Goal: Task Accomplishment & Management: Complete application form

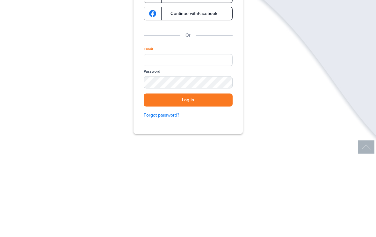
scroll to position [82, 0]
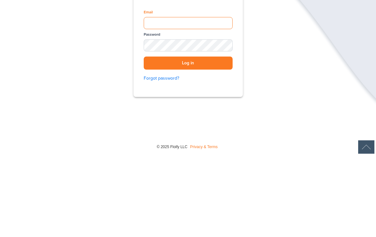
type input "**********"
click at [188, 138] on button "Log in" at bounding box center [188, 144] width 89 height 13
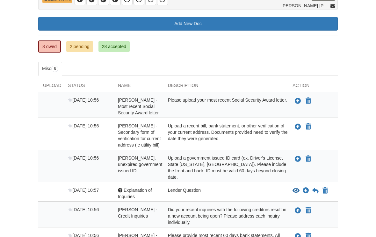
scroll to position [77, 0]
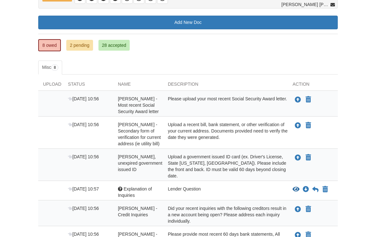
click at [320, 152] on div "Aug 21 10:56 David Stephens - Valid, unexpired government issued ID Upload a go…" at bounding box center [187, 165] width 299 height 32
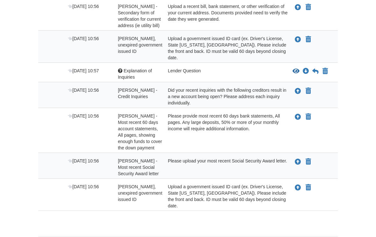
scroll to position [198, 0]
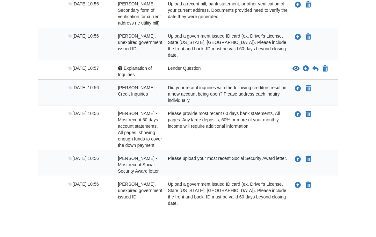
click at [226, 85] on div "Did your recent inquiries with the following creditors result in a new account …" at bounding box center [225, 93] width 125 height 19
click at [192, 90] on div "Did your recent inquiries with the following creditors result in a new account …" at bounding box center [225, 93] width 125 height 19
click at [296, 66] on icon "View Explanation of Inquiries" at bounding box center [295, 69] width 7 height 6
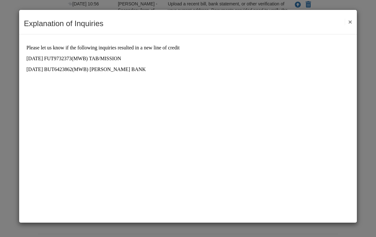
scroll to position [0, 0]
click at [356, 20] on div "Explanation of Inquiries Save Cancel Previous Document Next Document ×" at bounding box center [188, 22] width 338 height 25
click at [351, 19] on button "×" at bounding box center [348, 21] width 7 height 7
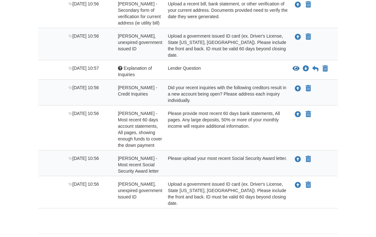
click at [370, 101] on body "mrs.djstephens4@yahoo.com Logout" at bounding box center [188, 31] width 376 height 458
click at [299, 85] on button "Upload your document" at bounding box center [298, 88] width 8 height 8
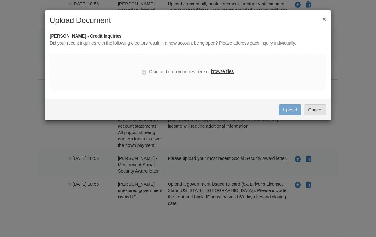
click at [3, 37] on div "× Upload Document Suzanne Stephens - Credit Inquiries Did your recent inquiries…" at bounding box center [188, 118] width 376 height 237
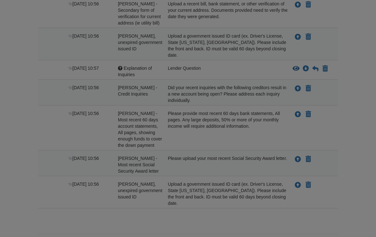
click at [3, 36] on div at bounding box center [188, 118] width 376 height 237
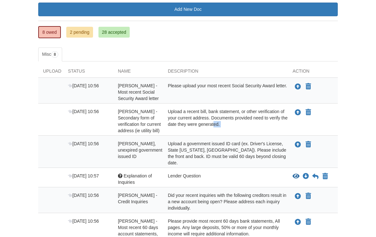
scroll to position [90, 0]
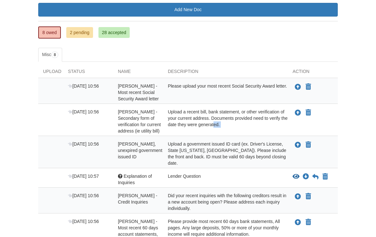
click at [244, 51] on ul "Misc 8" at bounding box center [187, 55] width 299 height 14
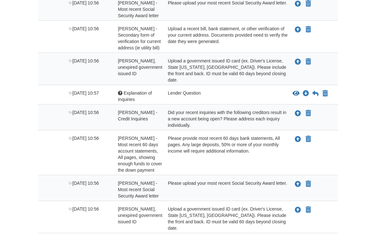
scroll to position [198, 0]
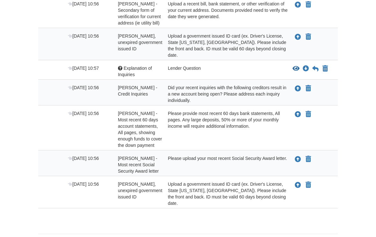
click at [237, 183] on div "Upload a government issued ID card (ex. Driver's License, State [US_STATE], [GE…" at bounding box center [225, 193] width 125 height 25
click at [301, 181] on button "Upload your document" at bounding box center [298, 185] width 8 height 8
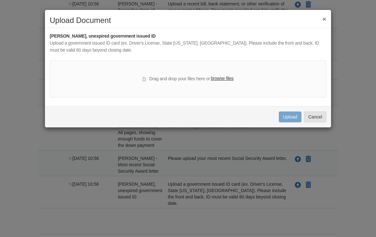
click at [225, 81] on label "browse files" at bounding box center [222, 78] width 23 height 7
click at [0, 0] on input "browse files" at bounding box center [0, 0] width 0 height 0
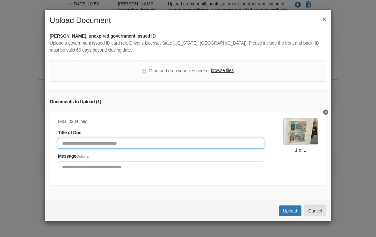
click at [58, 145] on input "Document Title" at bounding box center [161, 143] width 206 height 11
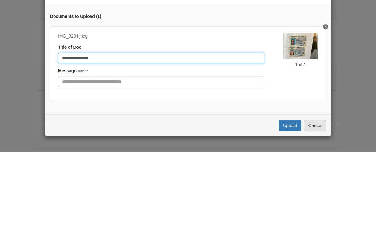
type input "**********"
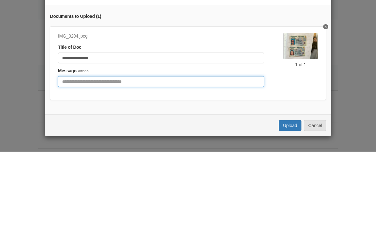
click at [72, 162] on input "Include any comments on this document" at bounding box center [161, 167] width 206 height 11
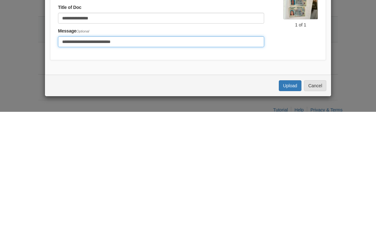
scroll to position [207, 0]
type input "**********"
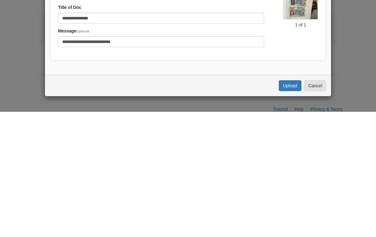
click at [286, 205] on button "Upload" at bounding box center [290, 210] width 22 height 11
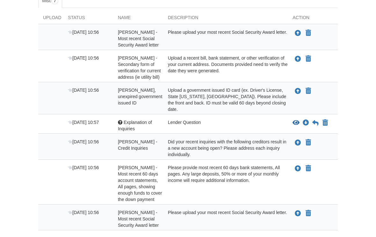
scroll to position [142, 0]
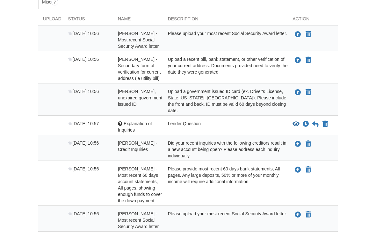
click at [11, 143] on body "mrs.djstephens4@yahoo.com Logout" at bounding box center [188, 71] width 376 height 426
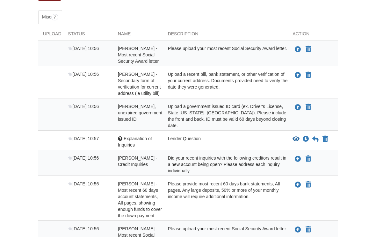
scroll to position [127, 0]
click at [297, 136] on icon "View Explanation of Inquiries" at bounding box center [295, 139] width 7 height 6
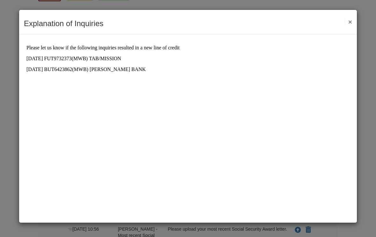
scroll to position [0, 0]
click at [370, 103] on div "Explanation of Inquiries Save Cancel Previous Document Next Document ×" at bounding box center [188, 118] width 376 height 237
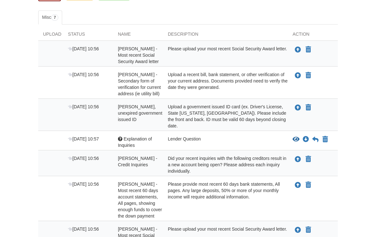
click at [298, 136] on icon "View Explanation of Inquiries" at bounding box center [295, 139] width 7 height 6
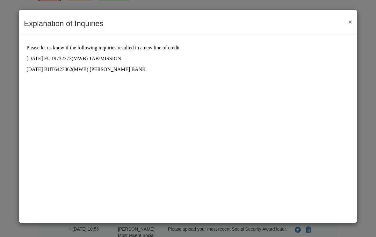
click at [4, 197] on div "Explanation of Inquiries Save Cancel Previous Document Next Document ×" at bounding box center [188, 118] width 376 height 237
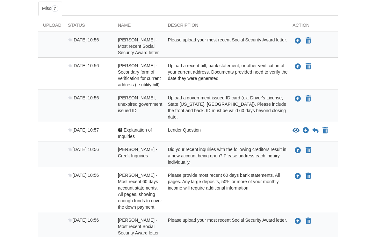
scroll to position [137, 0]
click at [304, 127] on icon "Download Explanation of Inquiries" at bounding box center [306, 130] width 6 height 6
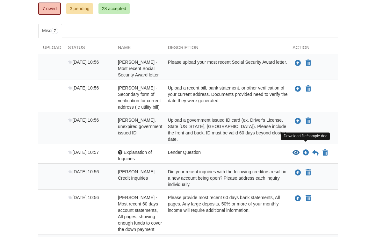
scroll to position [114, 0]
click at [306, 150] on icon "Download Explanation of Inquiries" at bounding box center [306, 153] width 6 height 6
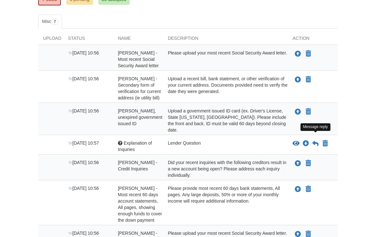
click at [312, 141] on icon at bounding box center [315, 144] width 6 height 6
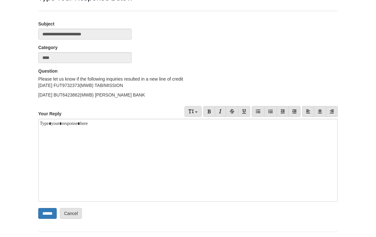
scroll to position [56, 0]
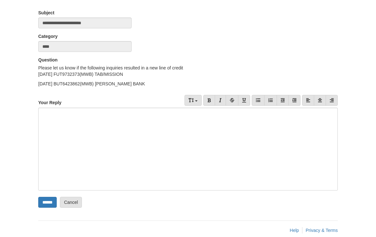
click at [53, 125] on div at bounding box center [187, 149] width 299 height 83
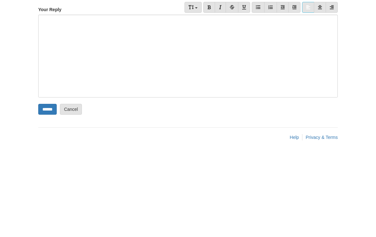
click at [54, 113] on div at bounding box center [187, 149] width 299 height 83
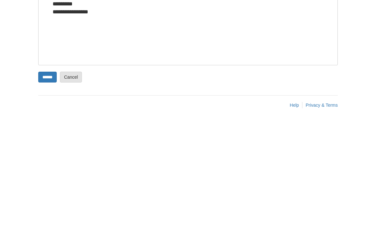
click at [33, 71] on body "[EMAIL_ADDRESS][DOMAIN_NAME] Logout" at bounding box center [188, 95] width 376 height 302
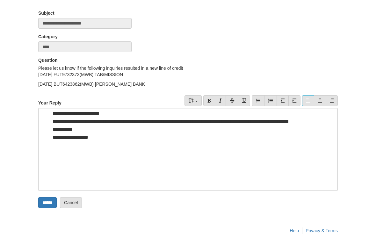
scroll to position [56, 0]
click at [48, 205] on input "******" at bounding box center [47, 202] width 18 height 11
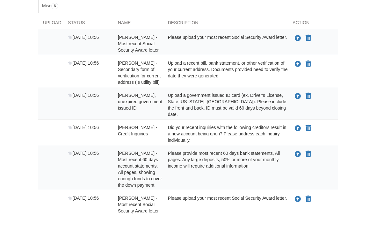
scroll to position [153, 0]
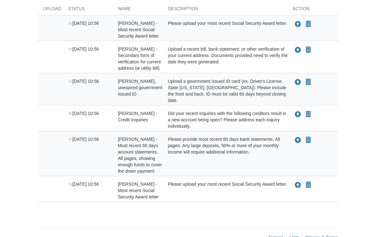
click at [298, 182] on icon "Upload Suzanne Stephens - Most recent Social Security Award letter" at bounding box center [298, 185] width 6 height 6
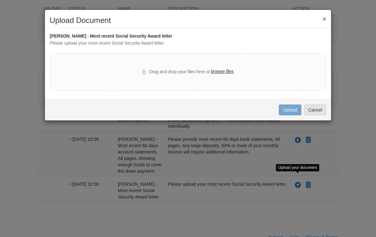
click at [225, 71] on label "browse files" at bounding box center [222, 71] width 23 height 7
click at [0, 0] on input "browse files" at bounding box center [0, 0] width 0 height 0
click at [223, 71] on label "browse files" at bounding box center [222, 71] width 23 height 7
click at [0, 0] on input "browse files" at bounding box center [0, 0] width 0 height 0
click at [370, 234] on div "× Upload Document Suzanne Stephens - Most recent Social Security Award letter P…" at bounding box center [188, 118] width 376 height 237
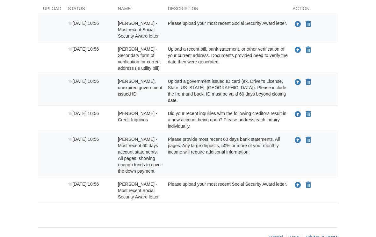
click at [300, 182] on icon "Upload Suzanne Stephens - Most recent Social Security Award letter" at bounding box center [298, 185] width 6 height 6
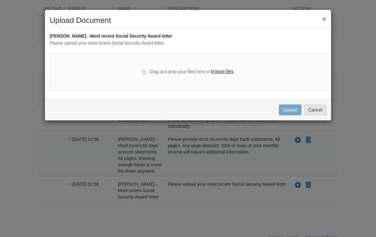
click at [224, 71] on label "browse files" at bounding box center [222, 71] width 23 height 7
click at [0, 0] on input "browse files" at bounding box center [0, 0] width 0 height 0
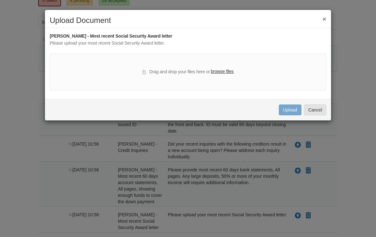
click at [220, 72] on label "browse files" at bounding box center [222, 71] width 23 height 7
click at [0, 0] on input "browse files" at bounding box center [0, 0] width 0 height 0
click at [220, 72] on label "browse files" at bounding box center [222, 71] width 23 height 7
click at [0, 0] on input "browse files" at bounding box center [0, 0] width 0 height 0
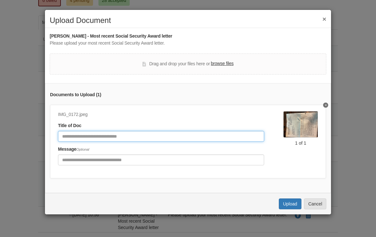
click at [66, 133] on input "Document Title" at bounding box center [161, 136] width 206 height 11
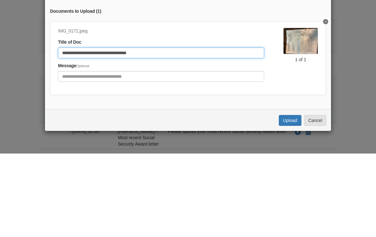
type input "**********"
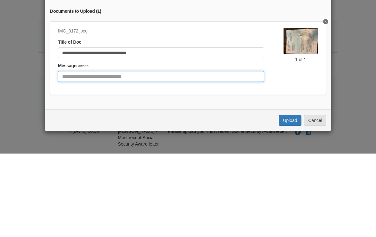
click at [119, 155] on input "Include any comments on this document" at bounding box center [161, 160] width 206 height 11
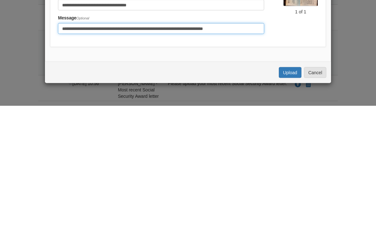
type input "**********"
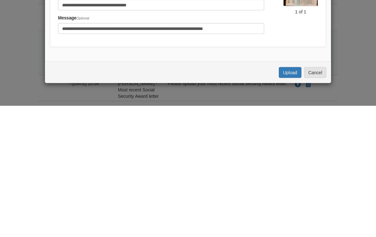
click at [292, 198] on button "Upload" at bounding box center [290, 203] width 22 height 11
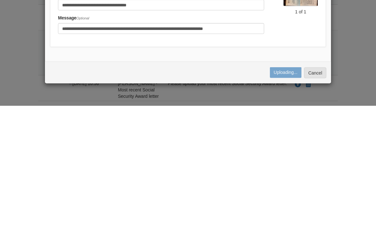
scroll to position [162, 0]
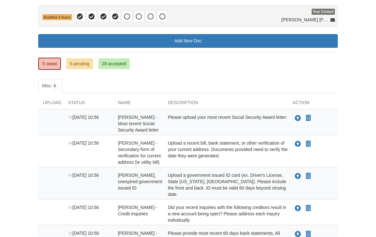
scroll to position [60, 0]
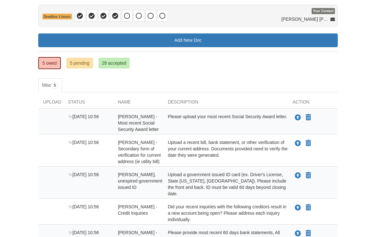
click at [232, 119] on div "Please upload your most recent Social Security Award letter." at bounding box center [225, 122] width 125 height 19
click at [301, 119] on icon "Upload David Stephens - Most recent Social Security Award letter" at bounding box center [298, 118] width 6 height 6
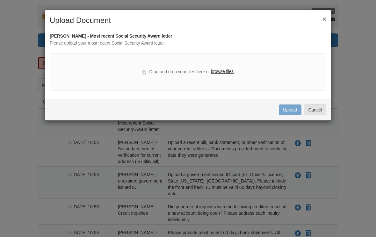
click at [220, 70] on label "browse files" at bounding box center [222, 71] width 23 height 7
click at [0, 0] on input "browse files" at bounding box center [0, 0] width 0 height 0
click at [223, 73] on label "browse files" at bounding box center [222, 71] width 23 height 7
click at [0, 0] on input "browse files" at bounding box center [0, 0] width 0 height 0
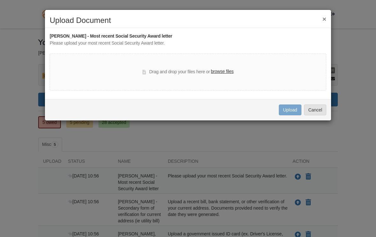
scroll to position [0, 0]
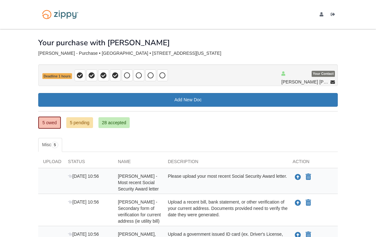
click at [295, 178] on icon "Upload David Stephens - Most recent Social Security Award letter" at bounding box center [298, 177] width 6 height 6
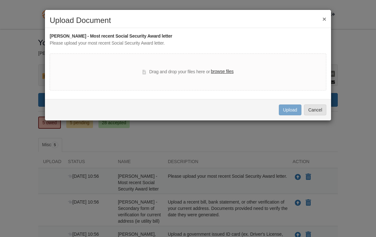
click at [219, 72] on label "browse files" at bounding box center [222, 71] width 23 height 7
click at [0, 0] on input "browse files" at bounding box center [0, 0] width 0 height 0
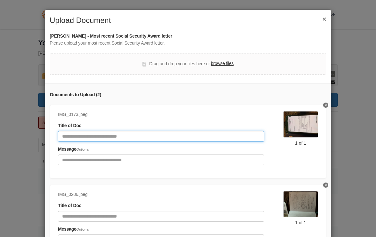
click at [110, 135] on input "Document Title" at bounding box center [161, 136] width 206 height 11
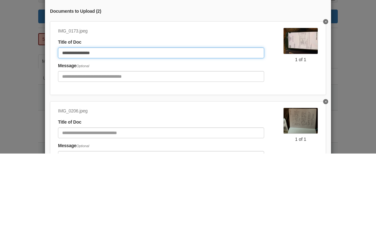
type input "**********"
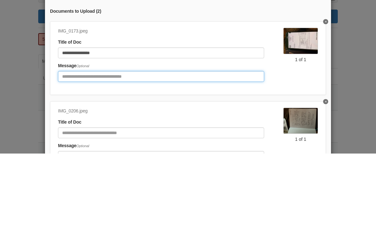
click at [67, 155] on input "Include any comments on this document" at bounding box center [161, 160] width 206 height 11
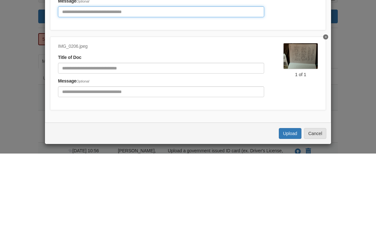
scroll to position [36, 0]
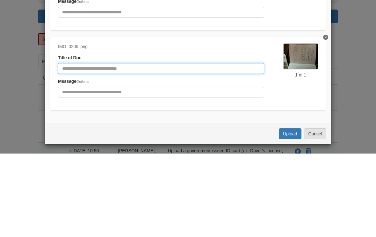
click at [68, 147] on input "Document Title" at bounding box center [161, 152] width 206 height 11
type input "******"
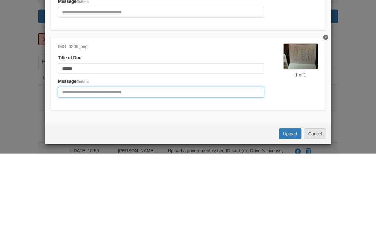
click at [120, 170] on input "Include any comments on this document" at bounding box center [161, 175] width 206 height 11
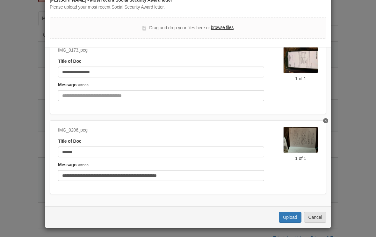
scroll to position [27, 0]
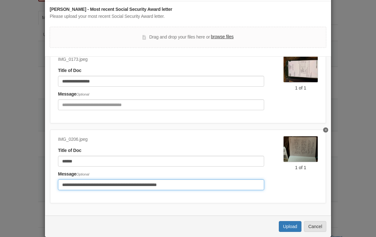
type input "**********"
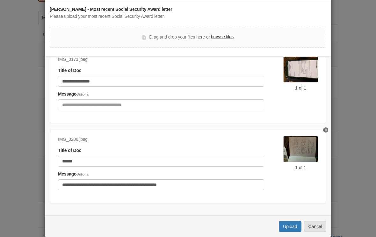
click at [285, 229] on button "Upload" at bounding box center [290, 226] width 22 height 11
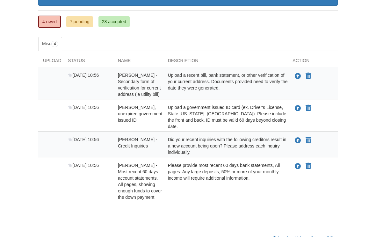
scroll to position [101, 0]
